Goal: Transaction & Acquisition: Download file/media

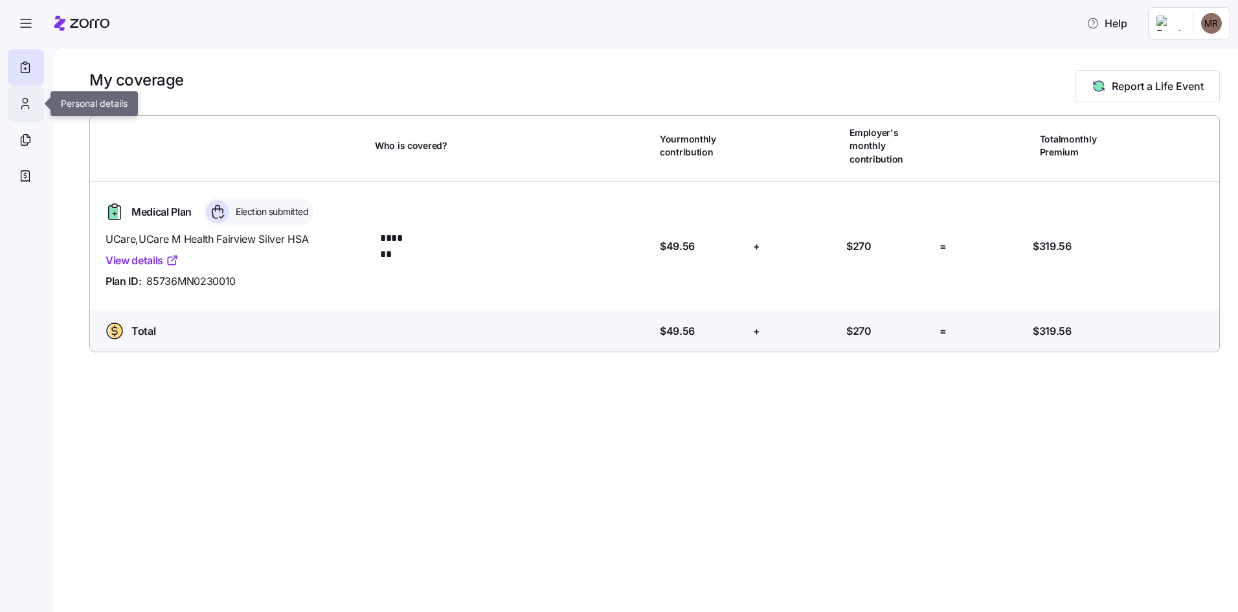
click at [30, 104] on icon at bounding box center [25, 104] width 14 height 16
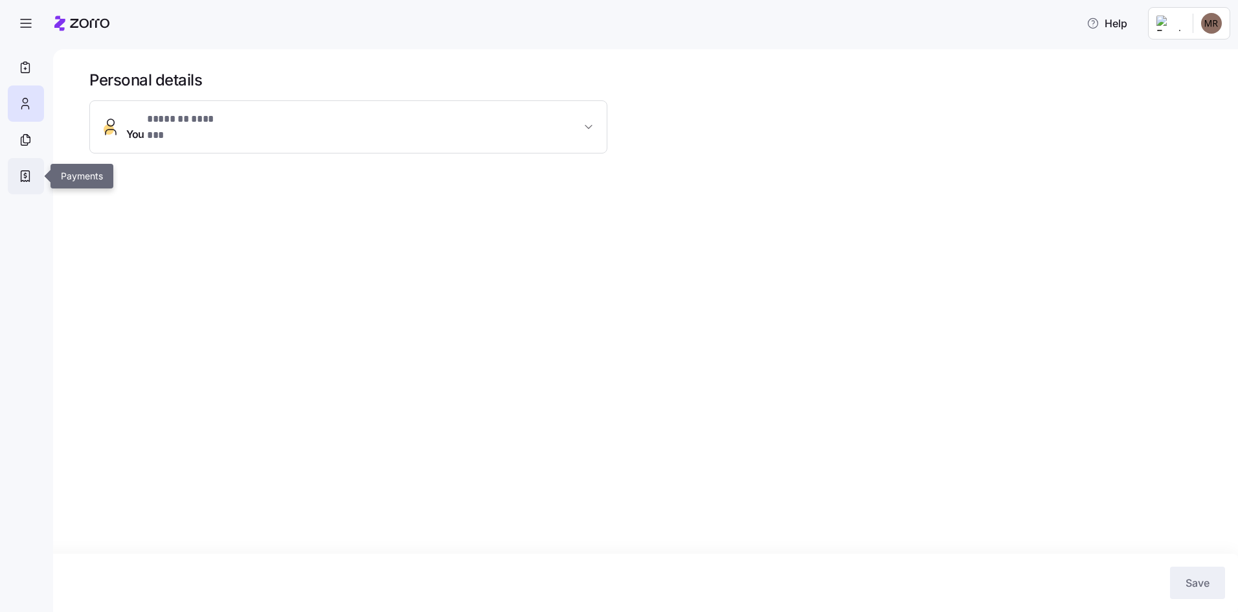
click at [15, 158] on div at bounding box center [26, 176] width 36 height 36
click at [24, 141] on icon at bounding box center [25, 140] width 14 height 16
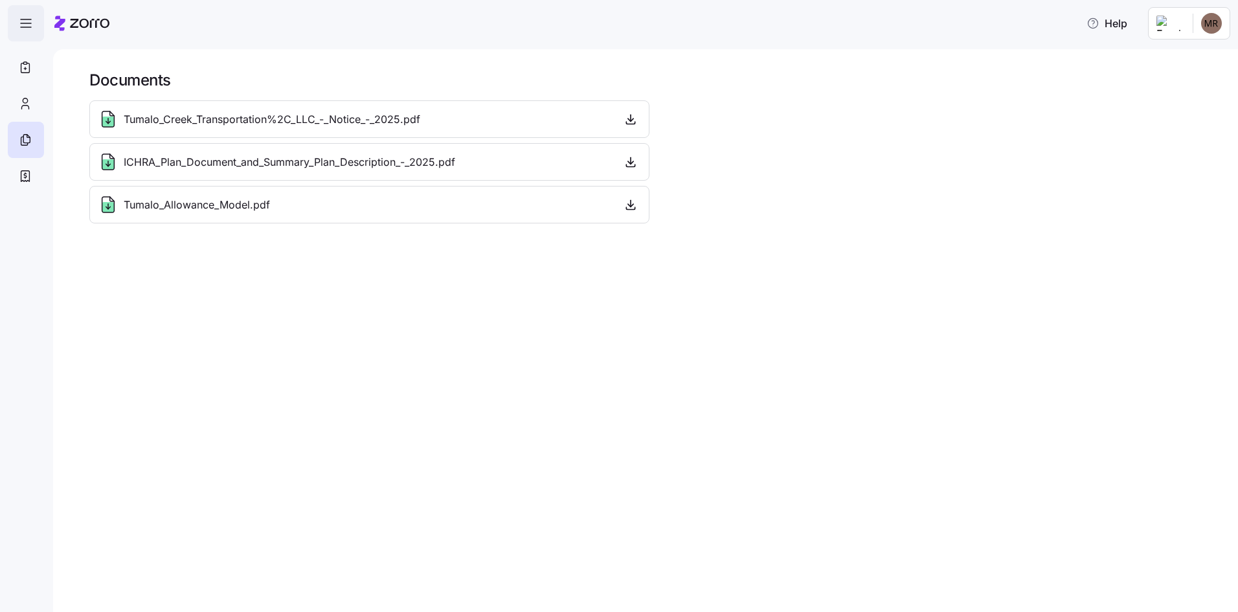
click at [28, 14] on span "button" at bounding box center [25, 23] width 35 height 35
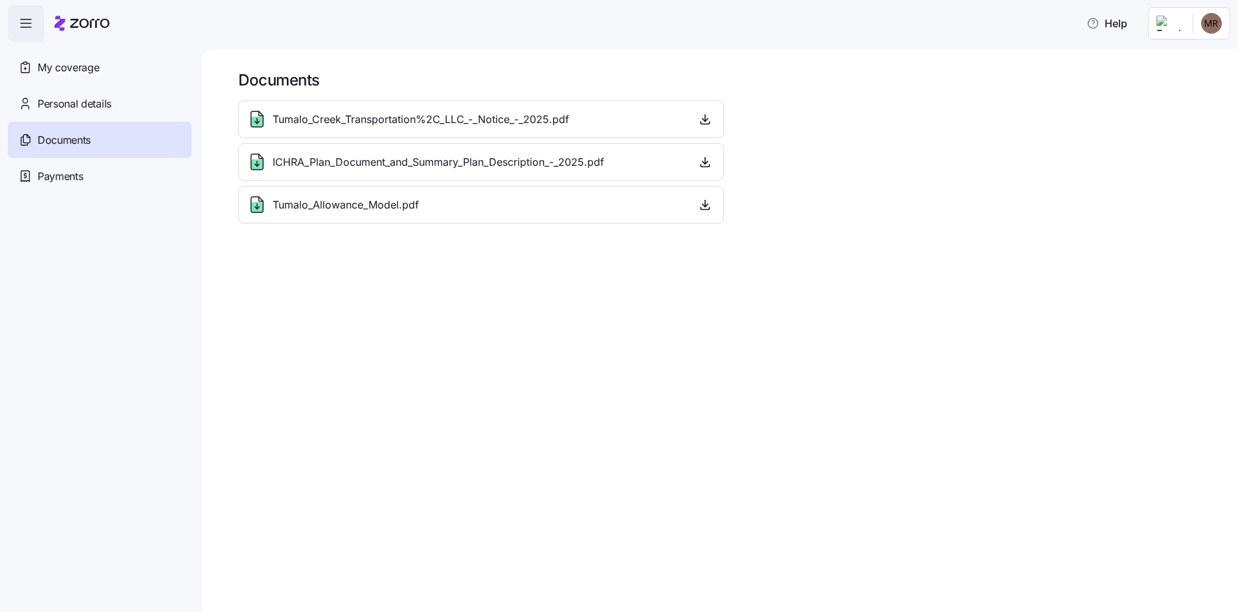
click at [336, 322] on div "Documents Tumalo_Creek_Transportation%2C_LLC_-_Notice_-_2025.pdf ICHRA_Plan_Doc…" at bounding box center [720, 330] width 1036 height 563
click at [696, 117] on span "button" at bounding box center [704, 118] width 19 height 19
click at [461, 108] on div "Tumalo_Creek_Transportation%2C_LLC_-_Notice_-_2025.pdf" at bounding box center [481, 119] width 486 height 38
click at [460, 117] on span "Tumalo_Creek_Transportation%2C_LLC_-_Notice_-_2025.pdf" at bounding box center [421, 119] width 297 height 16
click at [38, 26] on span "button" at bounding box center [25, 23] width 35 height 35
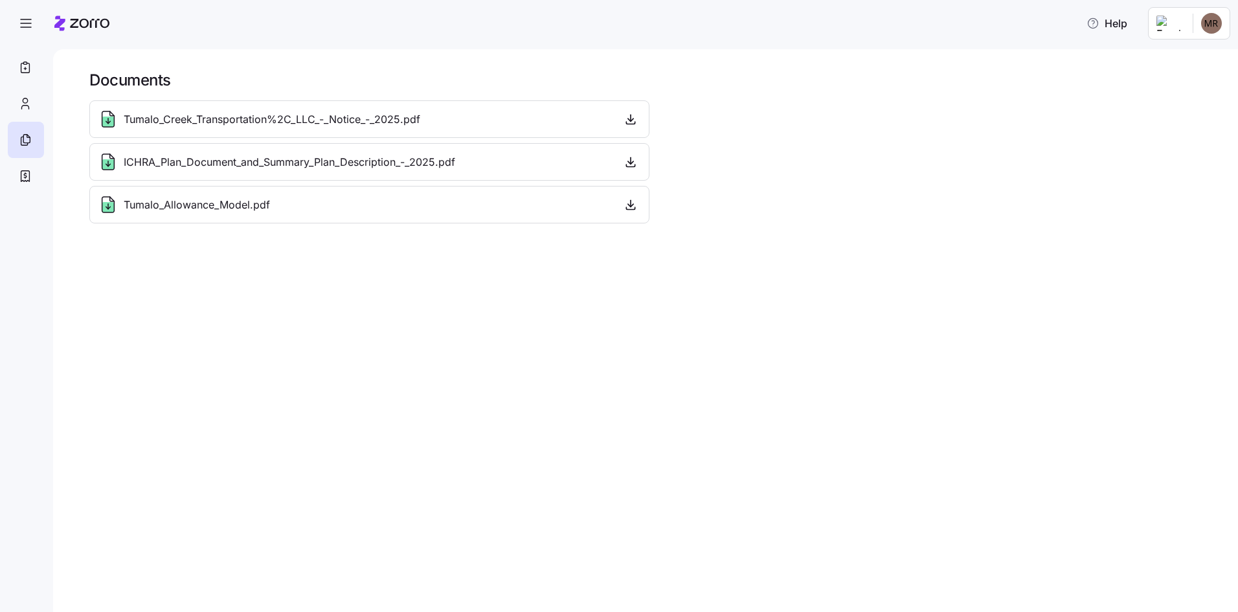
click at [161, 118] on span "Tumalo_Creek_Transportation%2C_LLC_-_Notice_-_2025.pdf" at bounding box center [272, 119] width 297 height 16
click at [23, 102] on icon at bounding box center [25, 104] width 14 height 16
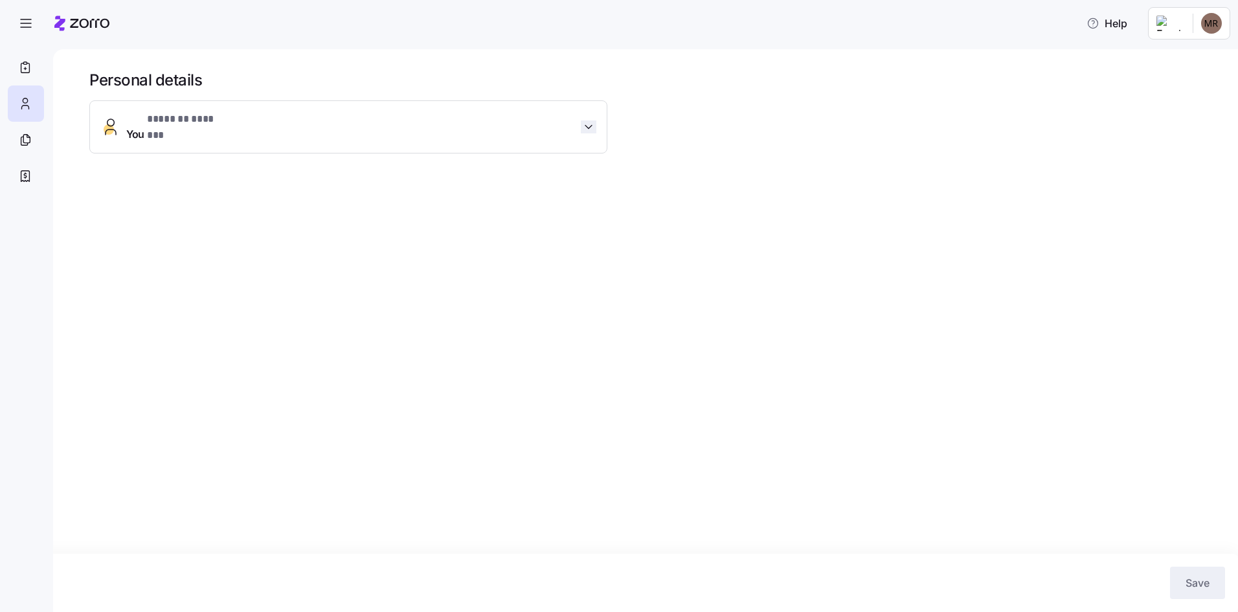
click at [588, 124] on icon "button" at bounding box center [588, 126] width 13 height 13
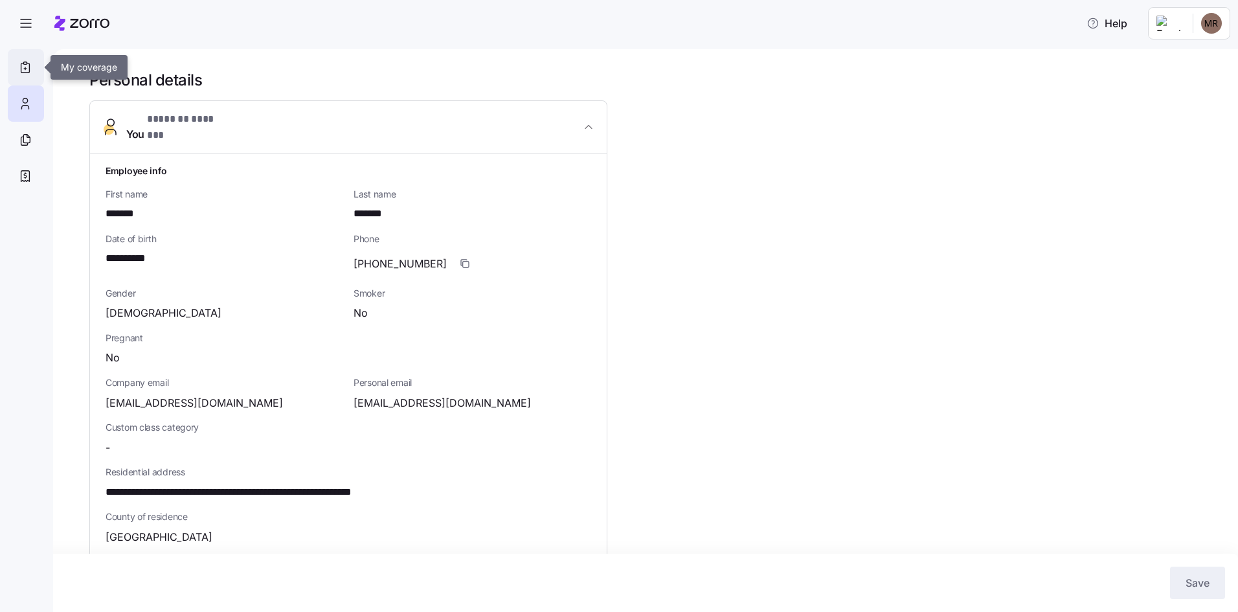
click at [26, 68] on icon at bounding box center [25, 68] width 14 height 16
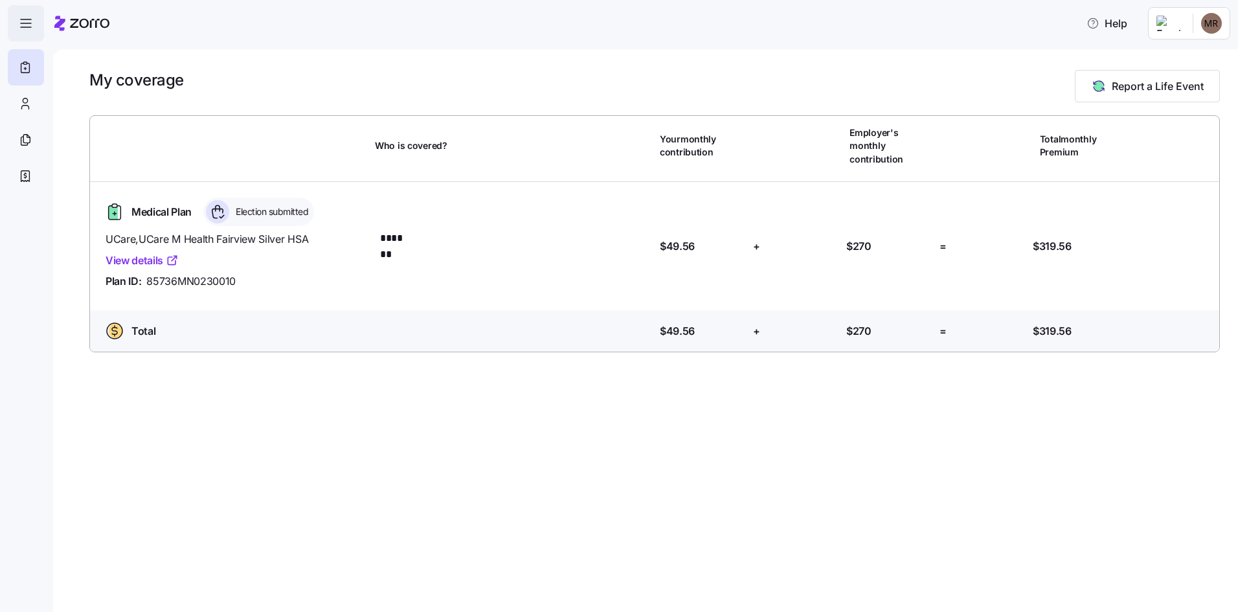
click at [20, 21] on icon "button" at bounding box center [26, 24] width 16 height 16
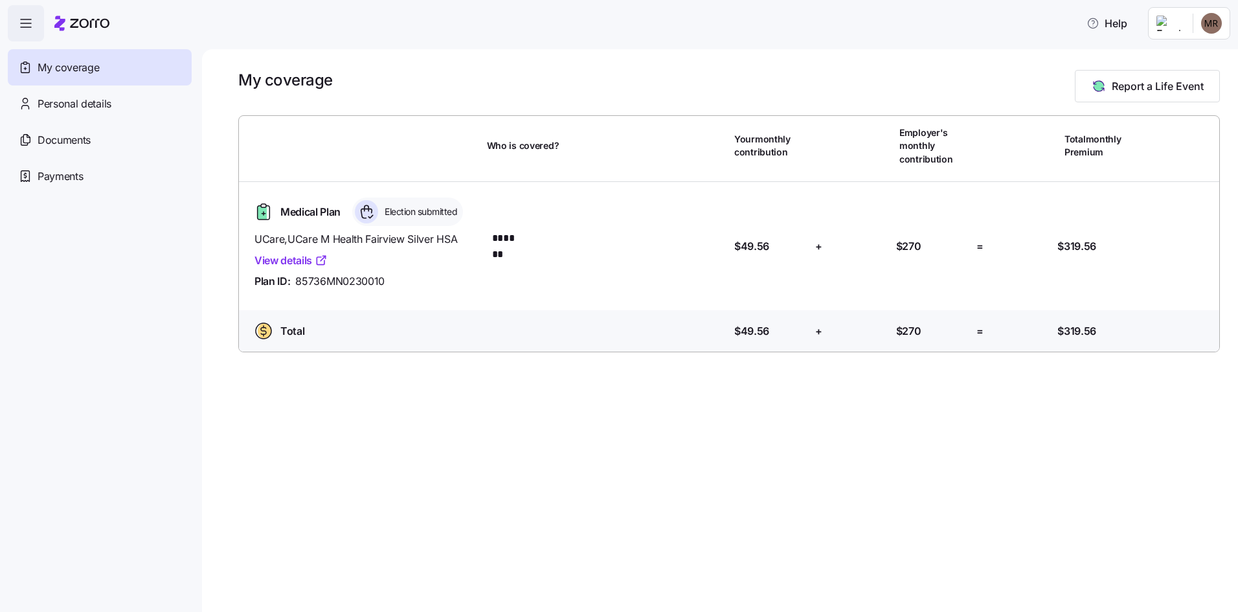
click at [84, 26] on icon at bounding box center [81, 24] width 55 height 16
click at [85, 26] on icon at bounding box center [81, 24] width 55 height 16
click at [1220, 25] on html "Help My coverage Personal details Documents Partners hub Payments My coverage R…" at bounding box center [619, 302] width 1238 height 604
click at [1182, 25] on html "Help My coverage Personal details Documents Partners hub Payments My coverage R…" at bounding box center [619, 302] width 1238 height 604
click at [1127, 27] on span "Help" at bounding box center [1106, 24] width 41 height 16
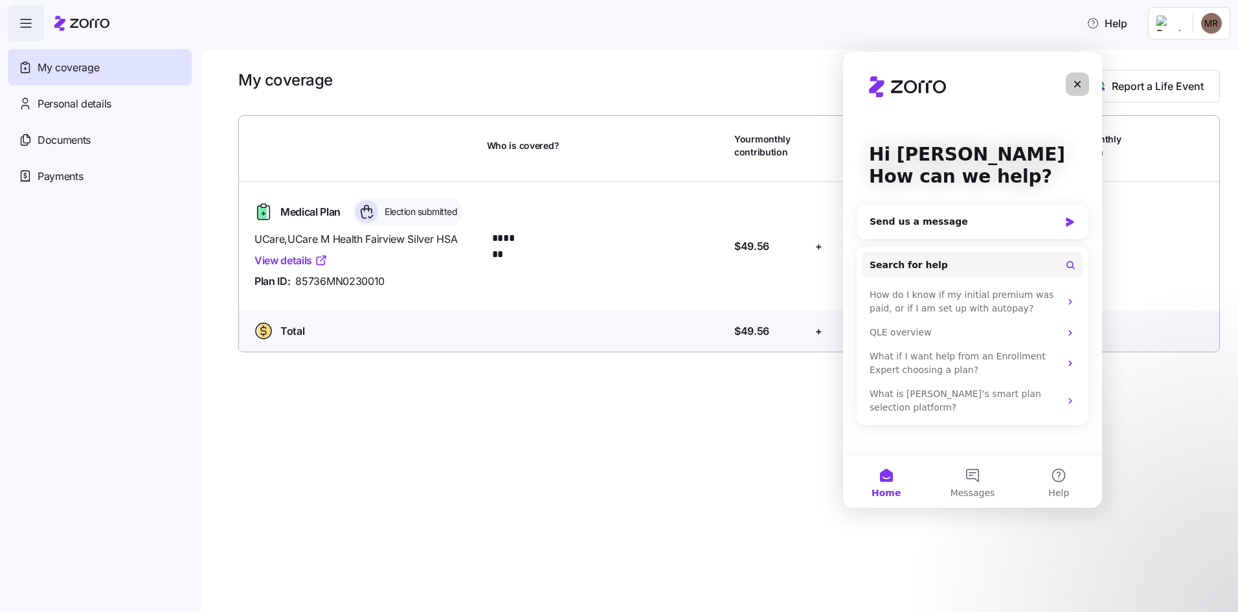
click at [1075, 82] on icon "Close" at bounding box center [1077, 84] width 7 height 7
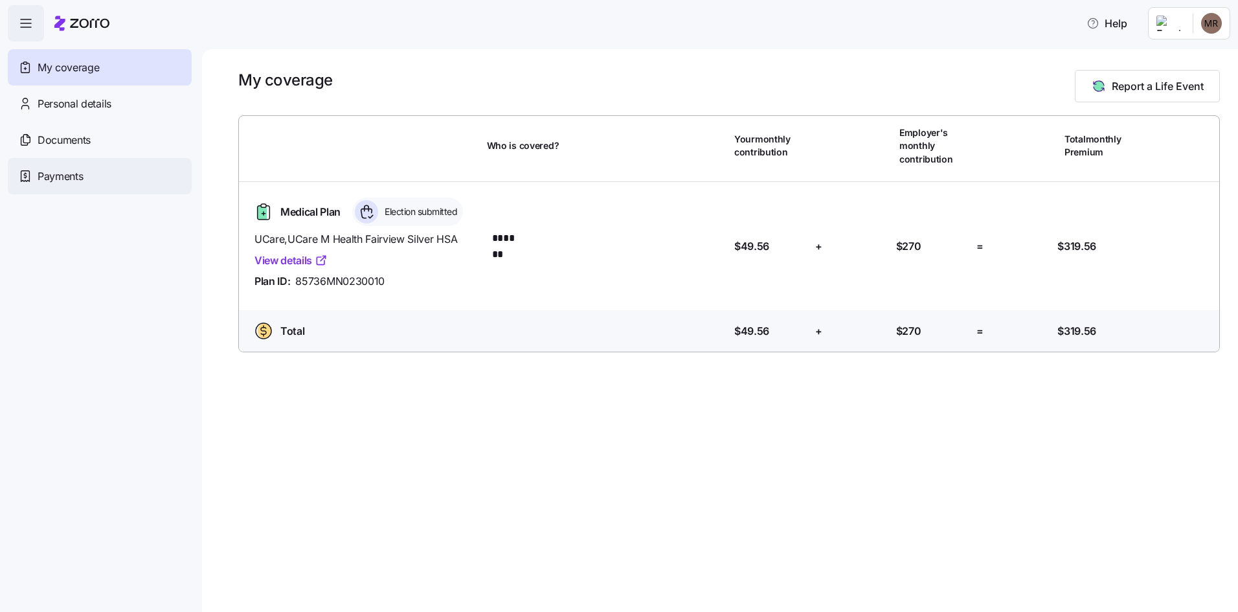
click at [67, 180] on span "Payments" at bounding box center [60, 176] width 45 height 16
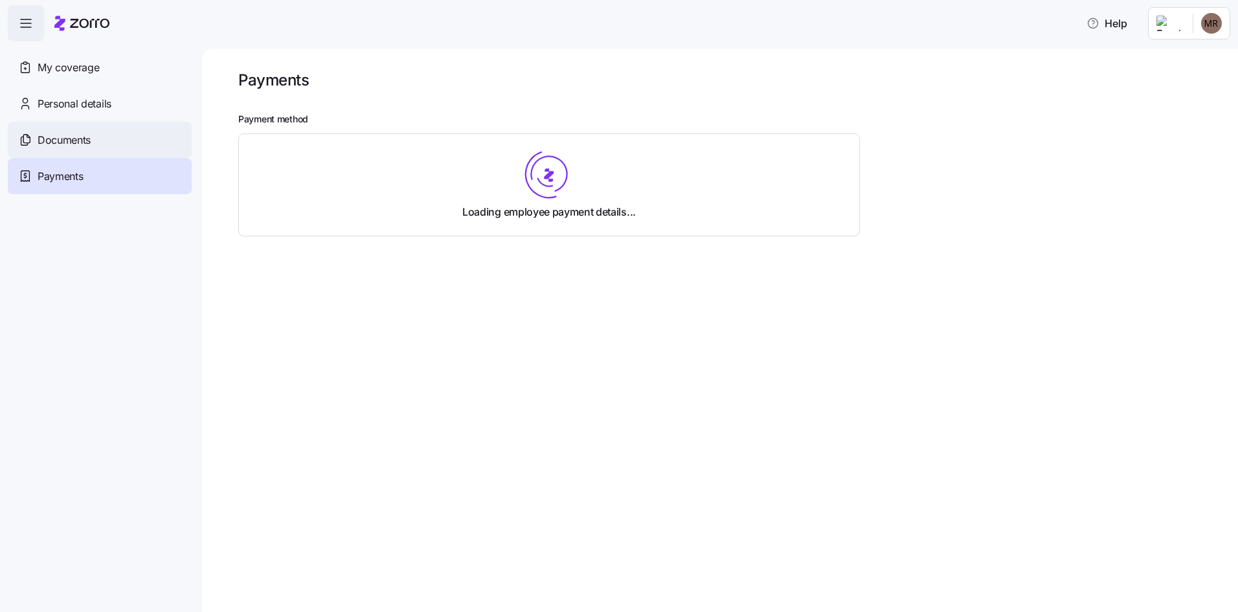
click at [63, 135] on span "Documents" at bounding box center [64, 140] width 53 height 16
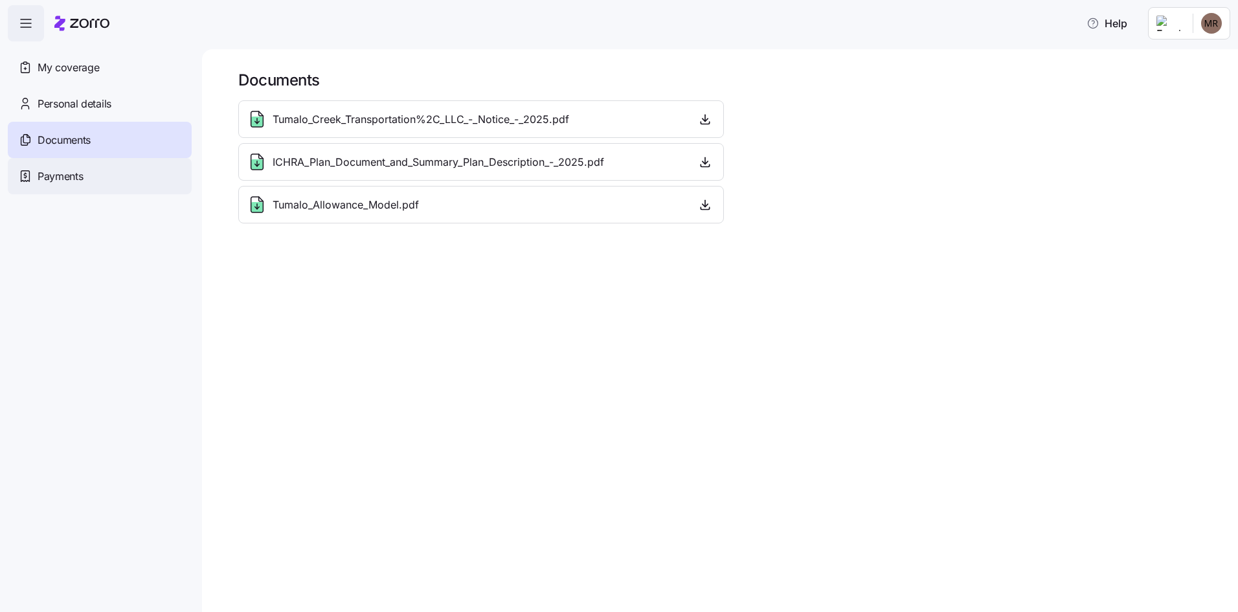
click at [73, 178] on span "Payments" at bounding box center [60, 176] width 45 height 16
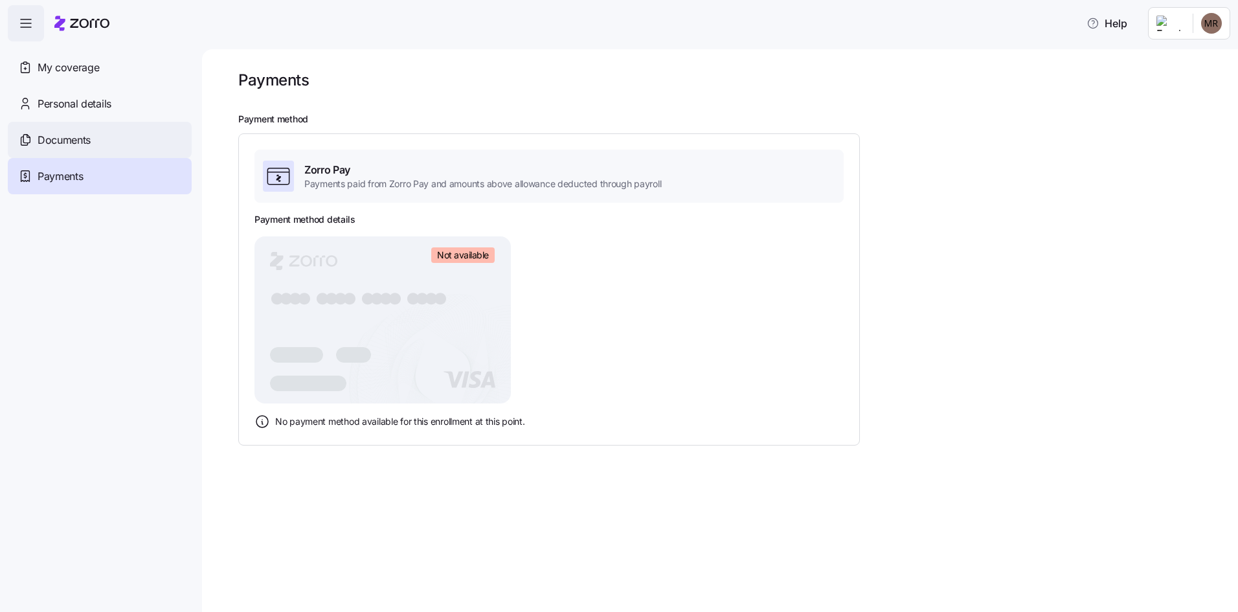
click at [65, 142] on span "Documents" at bounding box center [64, 140] width 53 height 16
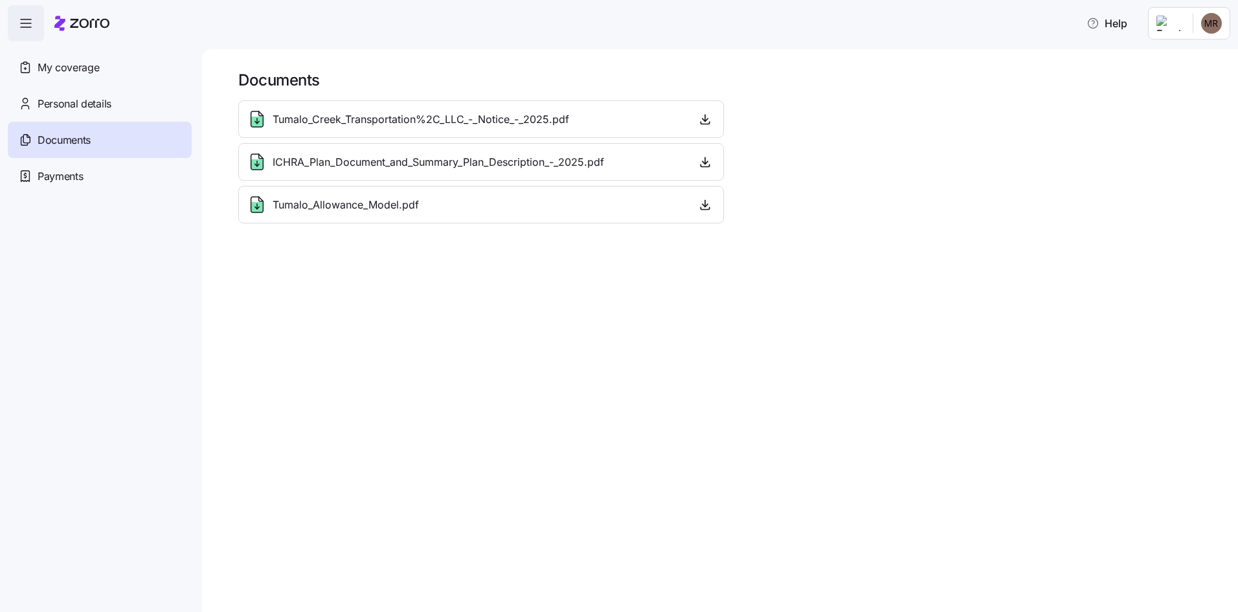
click at [583, 127] on div "Tumalo_Creek_Transportation%2C_LLC_-_Notice_-_2025.pdf" at bounding box center [481, 119] width 469 height 21
click at [704, 116] on icon "button" at bounding box center [705, 119] width 13 height 13
click at [700, 160] on icon "button" at bounding box center [705, 161] width 13 height 13
click at [708, 207] on icon "button" at bounding box center [705, 204] width 13 height 13
click at [28, 17] on icon "button" at bounding box center [26, 24] width 16 height 16
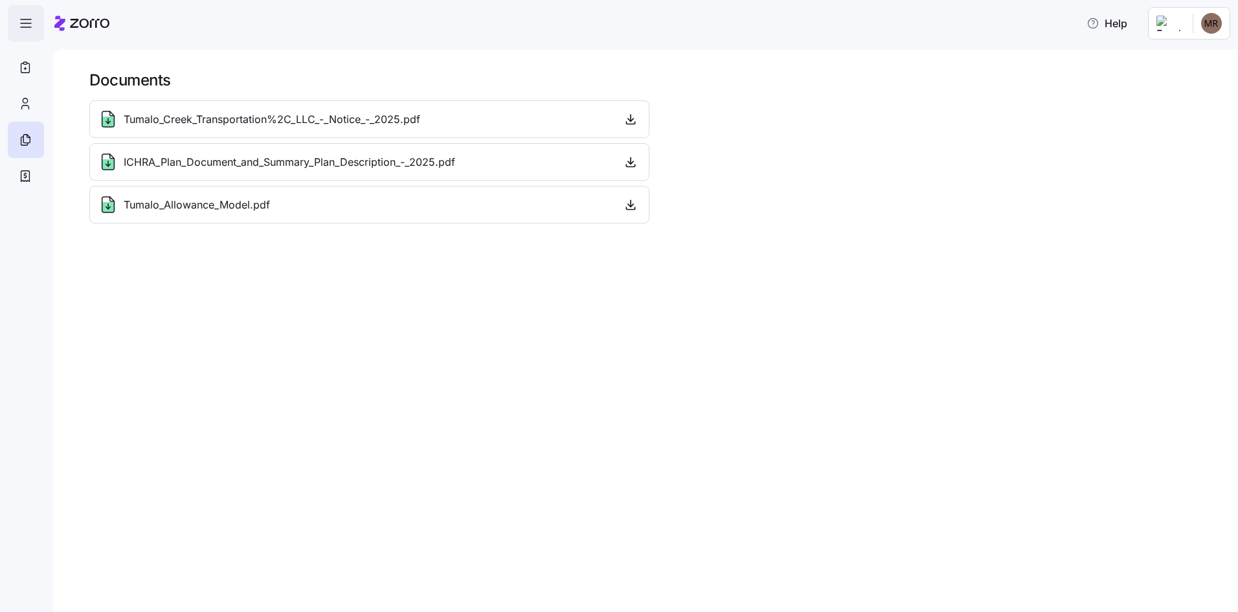
click at [28, 27] on icon "button" at bounding box center [26, 24] width 16 height 16
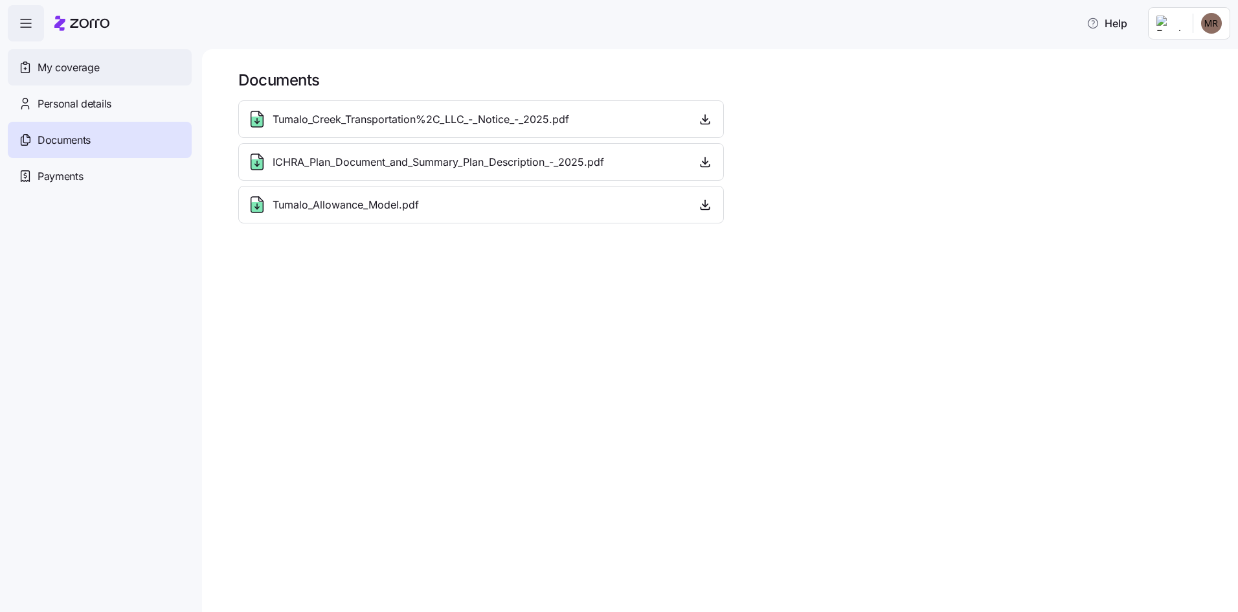
click at [50, 71] on span "My coverage" at bounding box center [69, 68] width 62 height 16
